Goal: Unclear

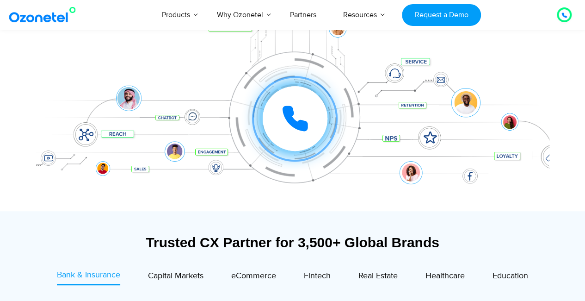
scroll to position [154, 0]
click at [288, 120] on icon at bounding box center [294, 117] width 23 height 23
click at [231, 209] on div at bounding box center [292, 104] width 513 height 213
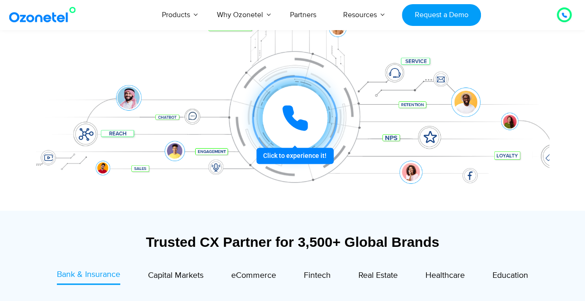
click at [295, 122] on icon at bounding box center [294, 117] width 23 height 23
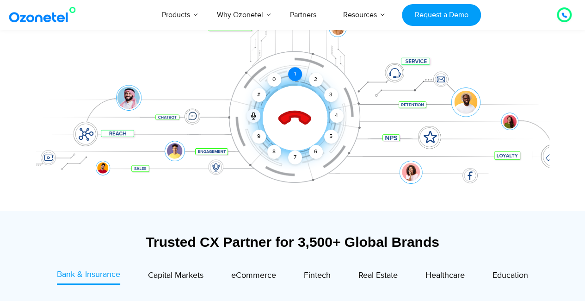
click at [295, 74] on div "1" at bounding box center [295, 74] width 14 height 14
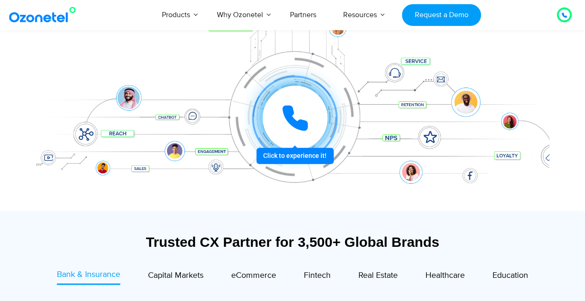
click at [288, 113] on icon at bounding box center [294, 117] width 23 height 23
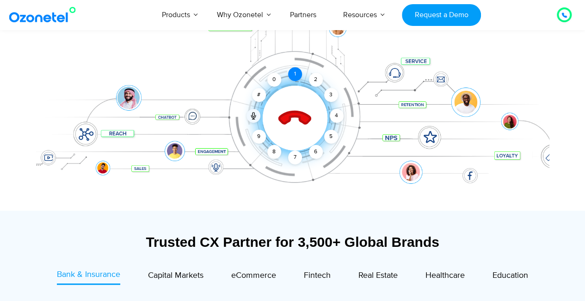
click at [291, 74] on div "1" at bounding box center [295, 74] width 14 height 14
click at [314, 80] on div "2" at bounding box center [316, 80] width 14 height 14
click at [292, 75] on div "1" at bounding box center [295, 74] width 14 height 14
click at [276, 147] on div "8" at bounding box center [274, 152] width 14 height 14
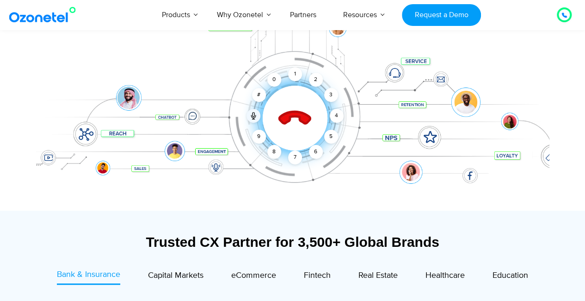
click at [304, 109] on icon at bounding box center [294, 117] width 39 height 39
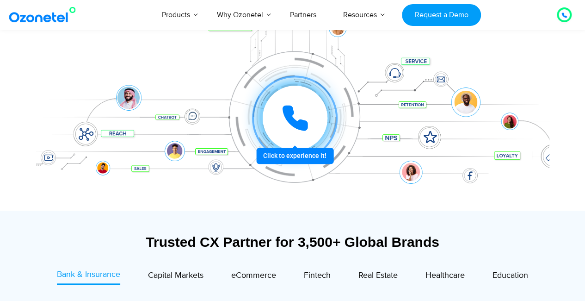
click at [304, 109] on icon at bounding box center [295, 118] width 28 height 28
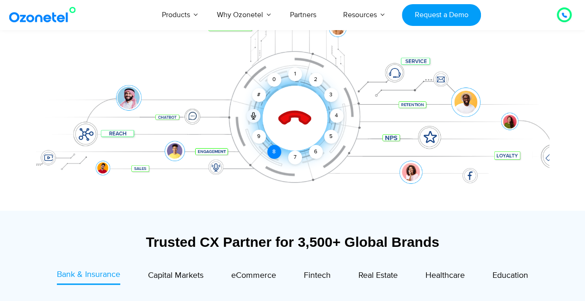
click at [273, 150] on div "8" at bounding box center [274, 152] width 14 height 14
click at [293, 73] on div "1" at bounding box center [295, 74] width 14 height 14
click at [291, 114] on icon at bounding box center [294, 118] width 32 height 32
